Goal: Understand site structure: Grasp the organization and layout of the website

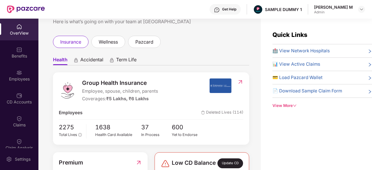
scroll to position [21, 0]
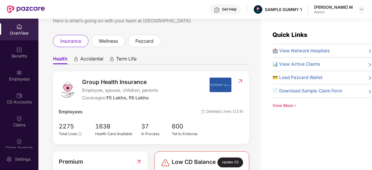
click at [221, 81] on img at bounding box center [221, 85] width 22 height 15
click at [240, 82] on img at bounding box center [241, 81] width 6 height 6
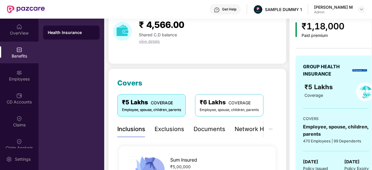
scroll to position [26, 0]
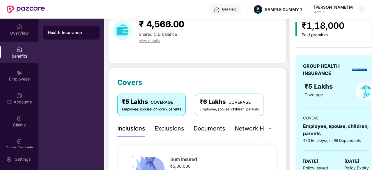
click at [214, 104] on div "₹6 Lakhs COVERAGE" at bounding box center [229, 102] width 59 height 9
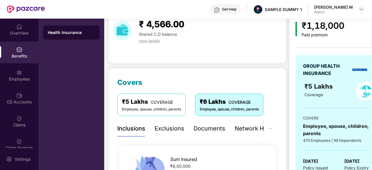
click at [157, 101] on span "COVERAGE" at bounding box center [162, 102] width 22 height 5
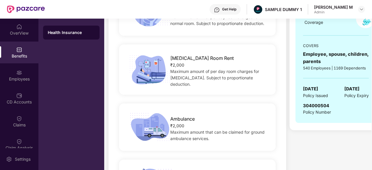
scroll to position [247, 0]
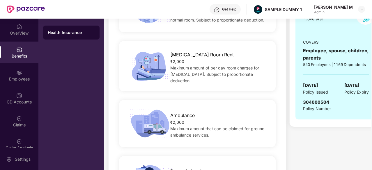
click at [27, 48] on div "Benefits" at bounding box center [19, 53] width 38 height 22
click at [16, 78] on div "Employees" at bounding box center [19, 79] width 38 height 6
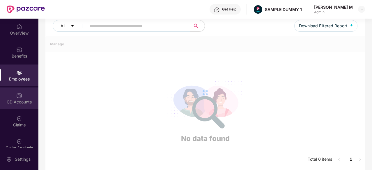
click at [26, 100] on div "CD Accounts" at bounding box center [19, 102] width 38 height 6
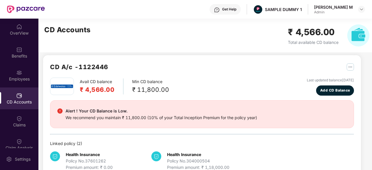
scroll to position [0, 0]
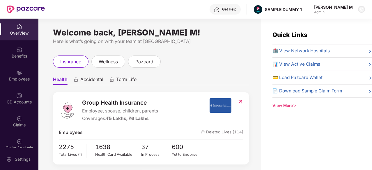
click at [360, 8] on img at bounding box center [362, 9] width 5 height 5
